Goal: Check status: Check status

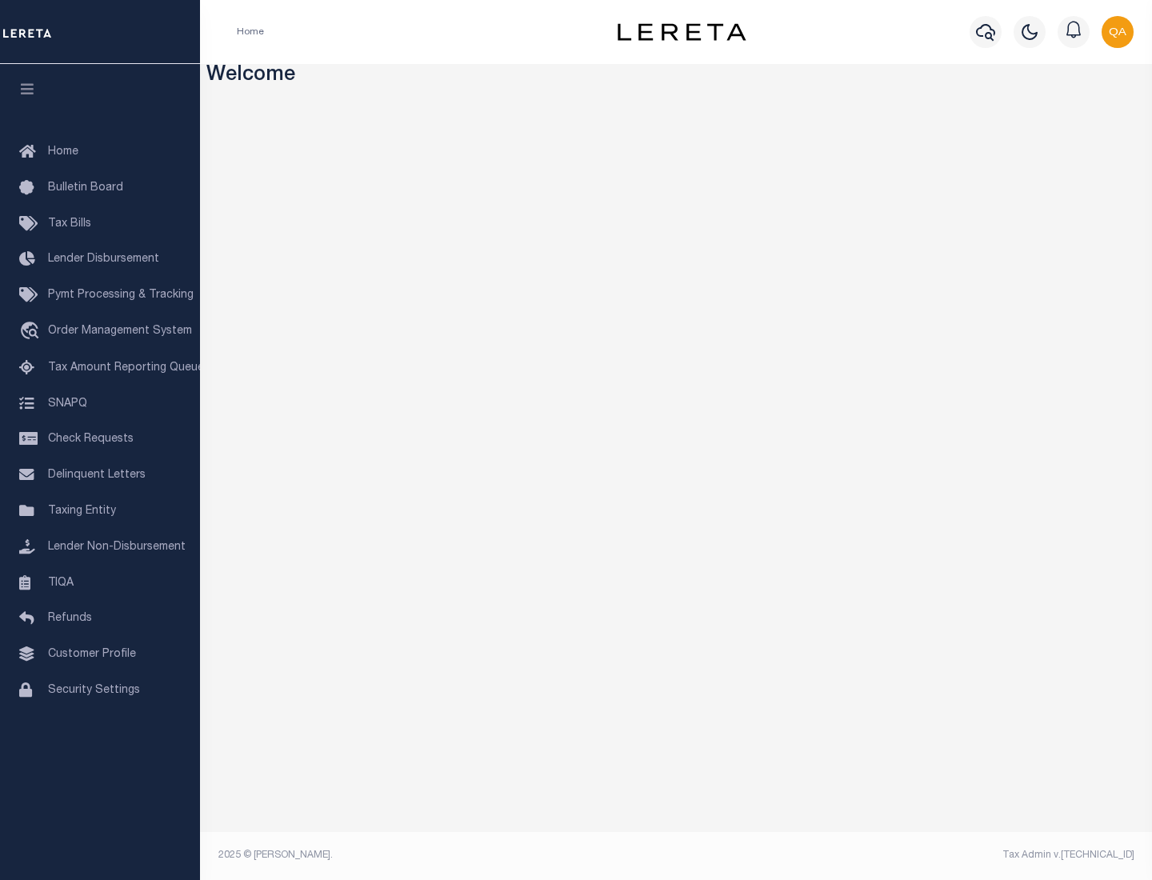
click at [100, 439] on span "Check Requests" at bounding box center [91, 439] width 86 height 11
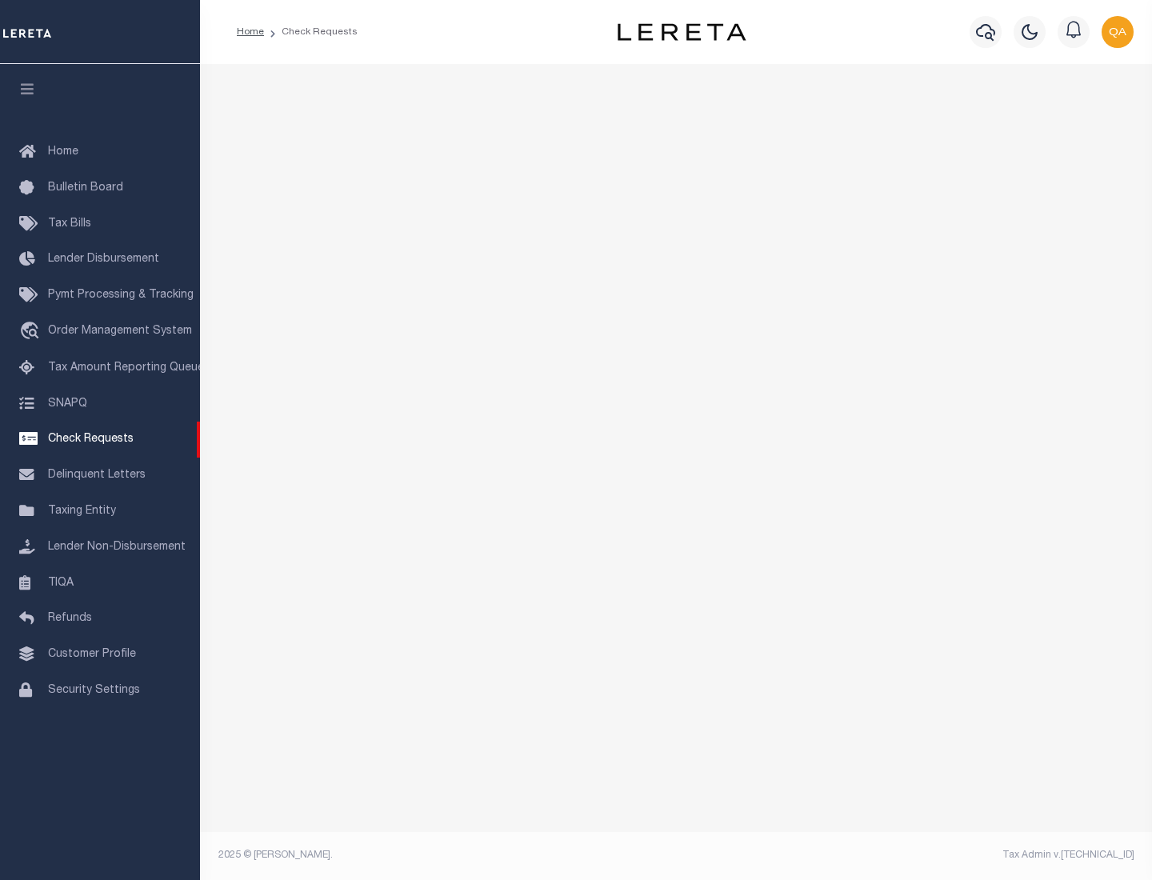
select select "50"
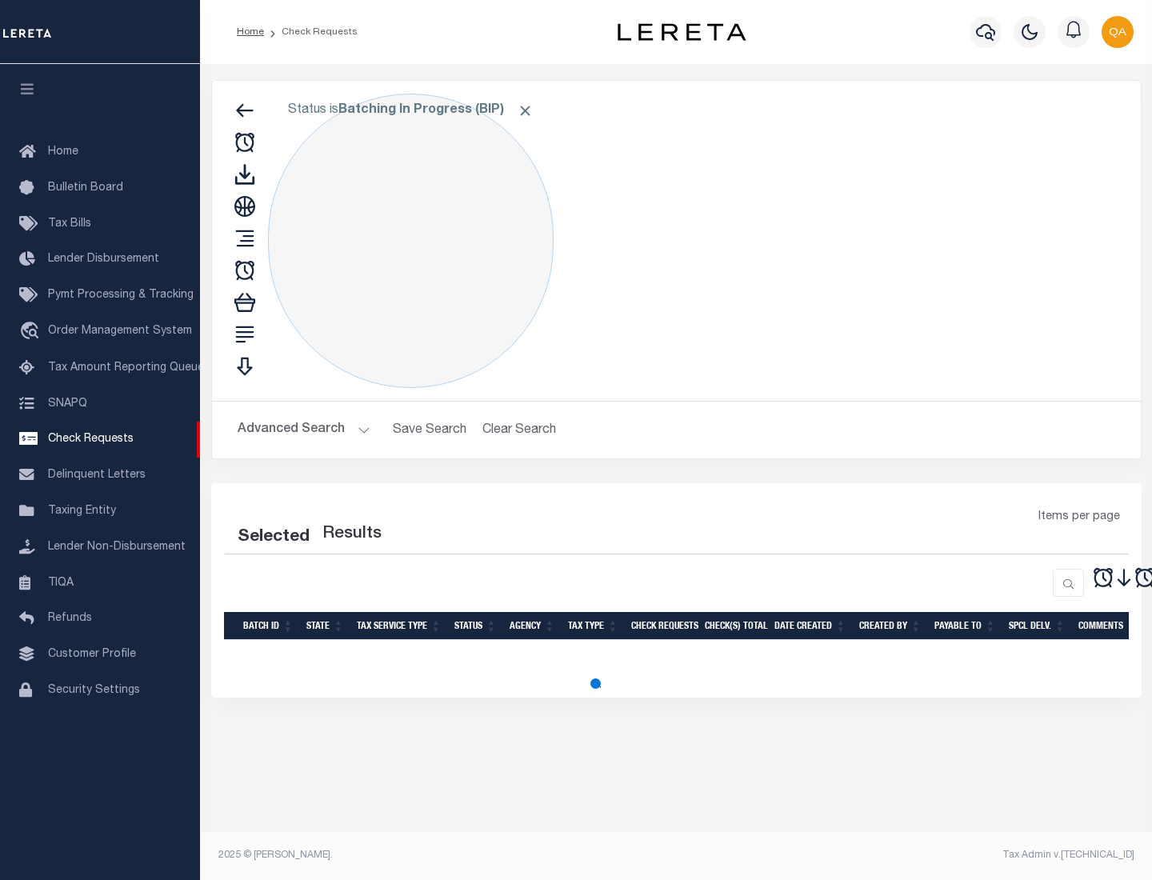
select select "50"
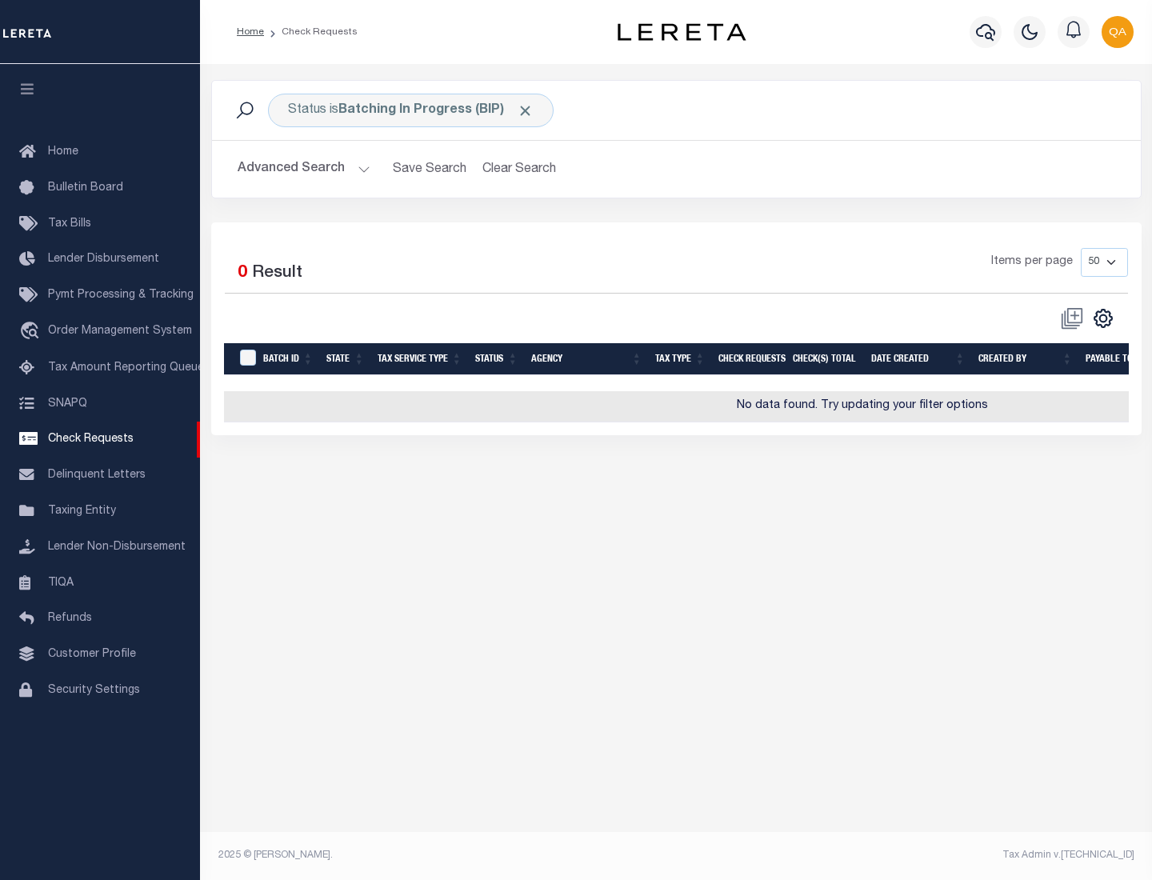
click at [526, 110] on span "Click to Remove" at bounding box center [525, 110] width 17 height 17
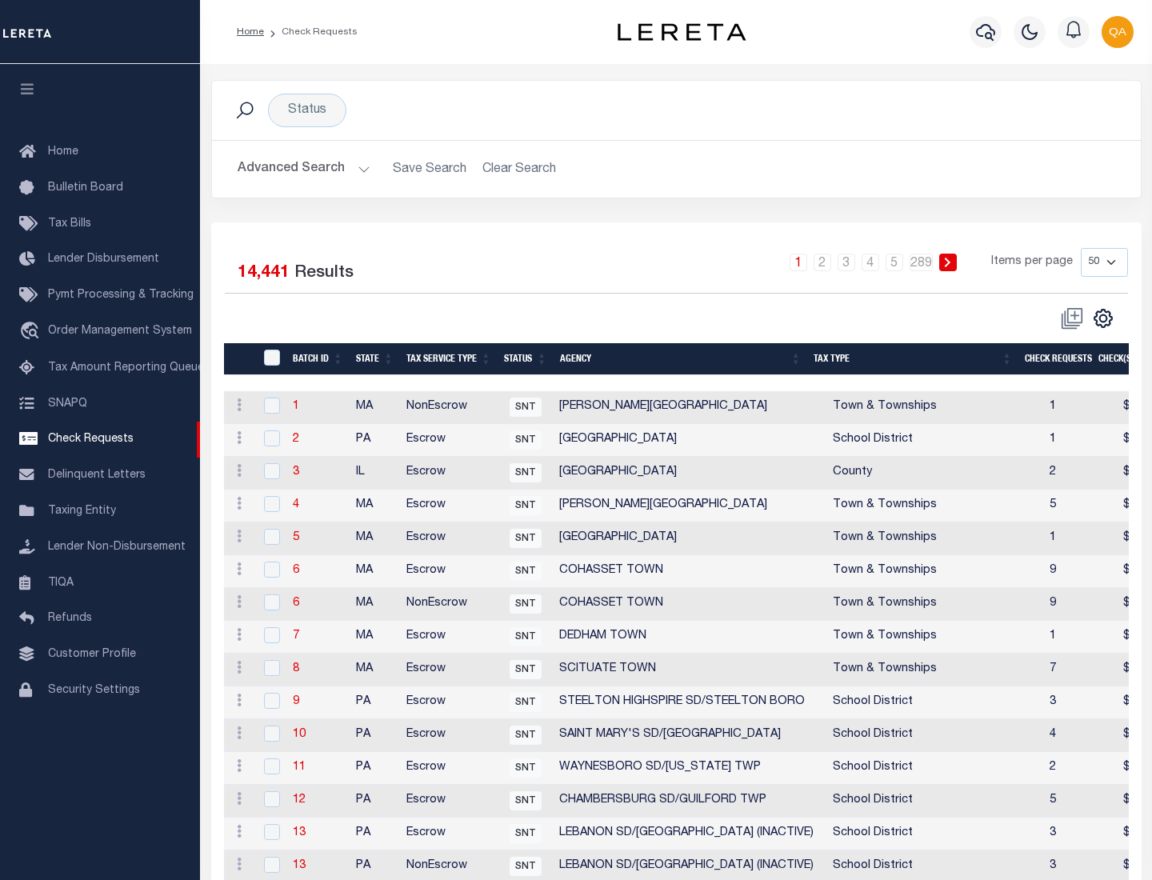
scroll to position [771, 0]
